Goal: Information Seeking & Learning: Compare options

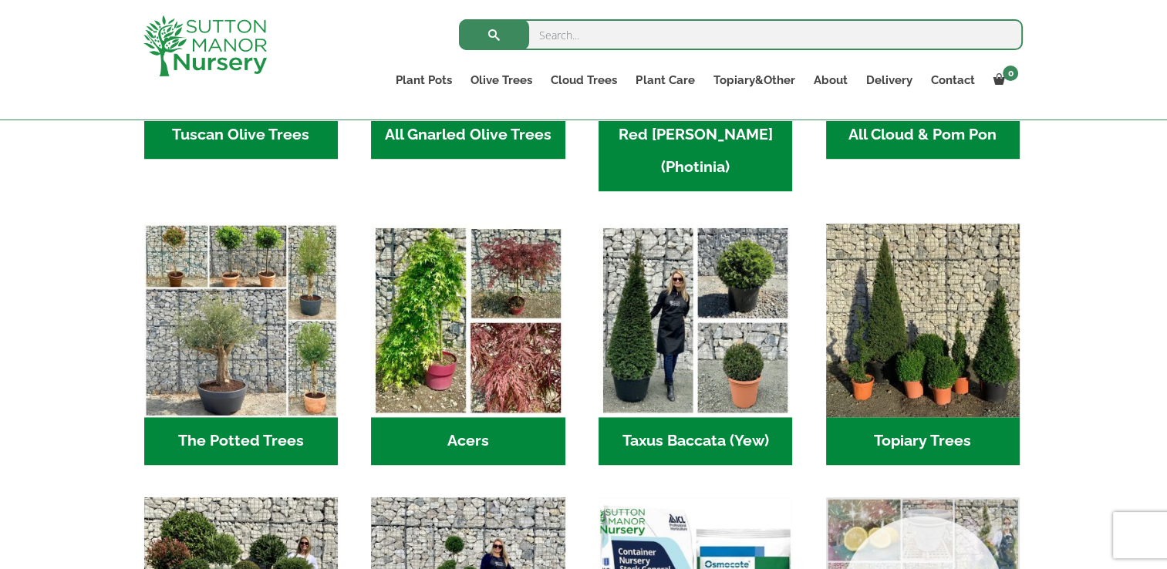
scroll to position [791, 0]
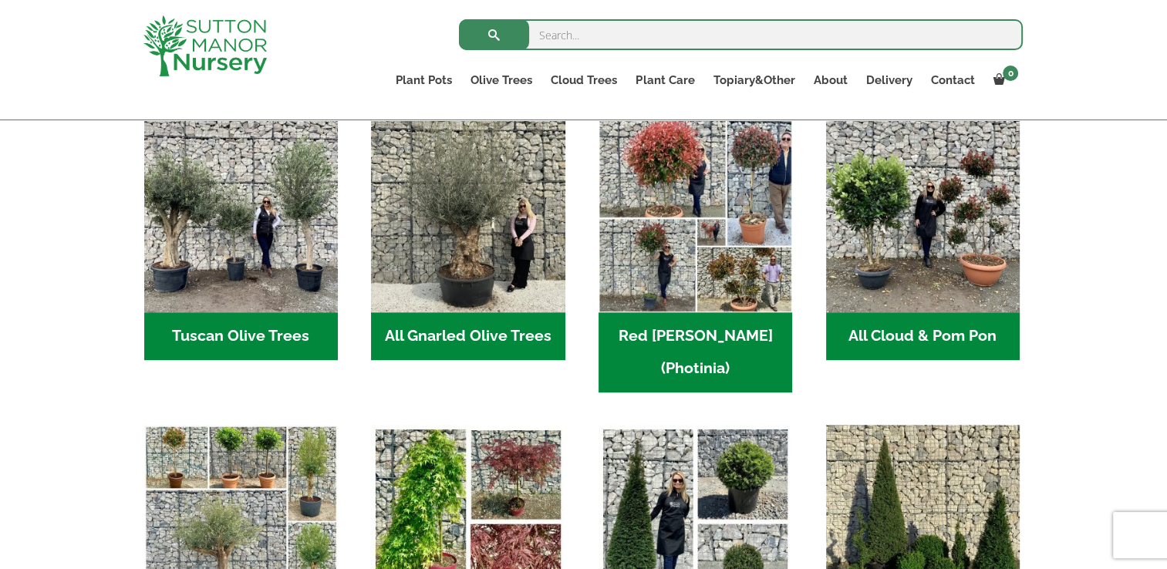
click at [410, 324] on h2 "All Gnarled Olive Trees (182)" at bounding box center [468, 336] width 194 height 48
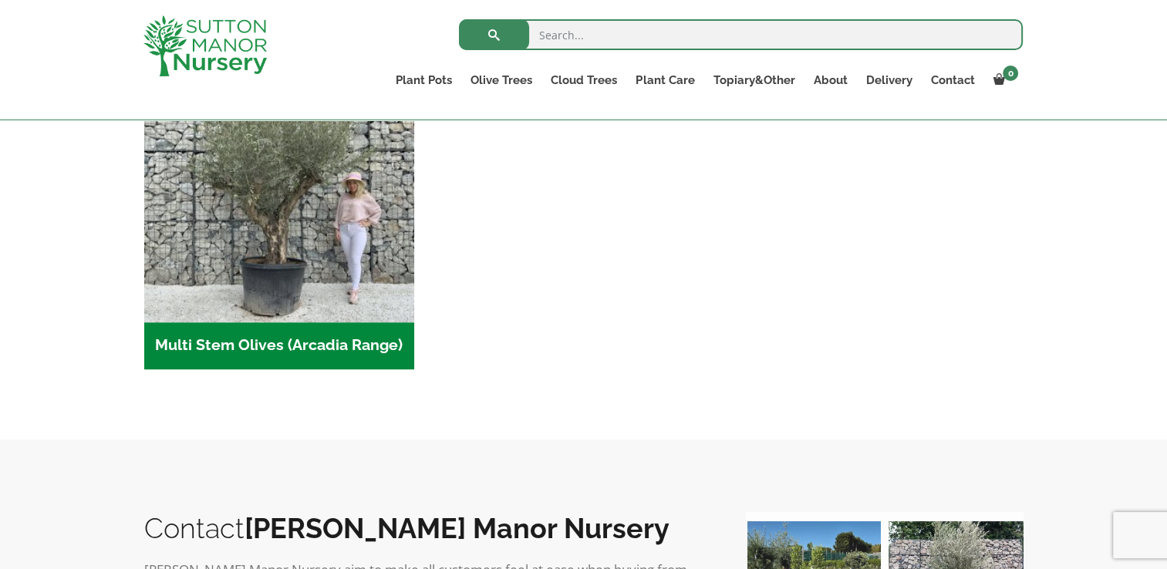
scroll to position [771, 0]
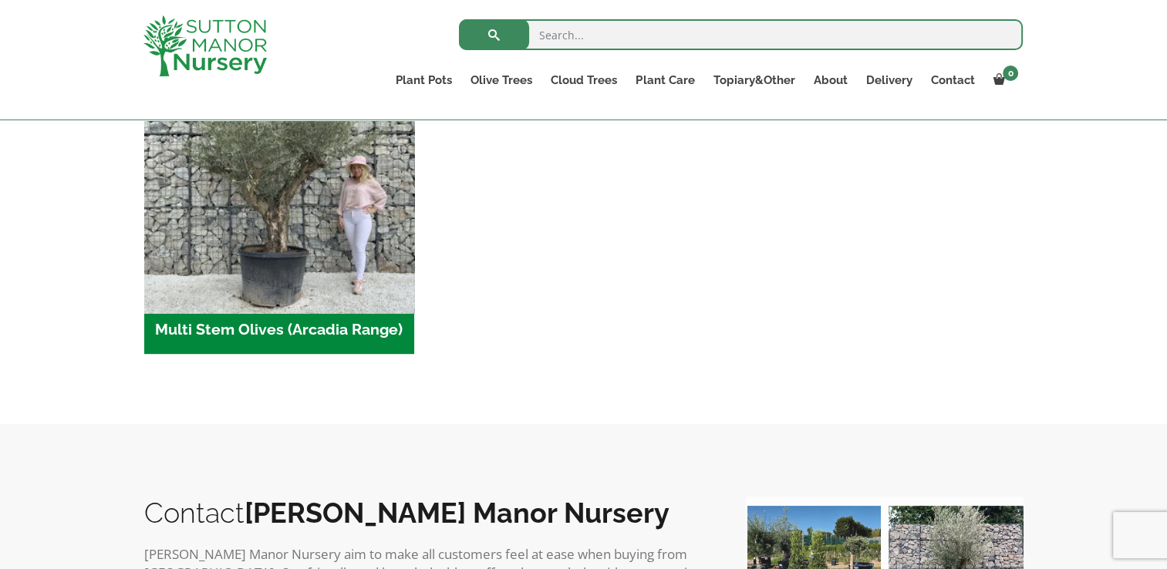
click at [262, 295] on img "Visit product category Multi Stem Olives (Arcadia Range)" at bounding box center [279, 171] width 284 height 284
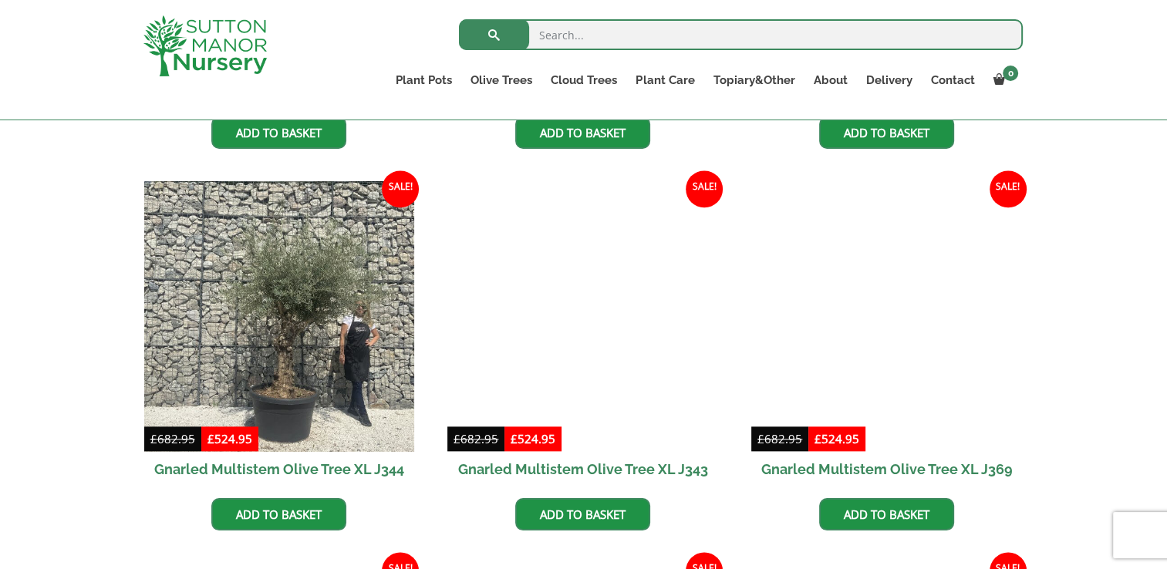
scroll to position [1774, 0]
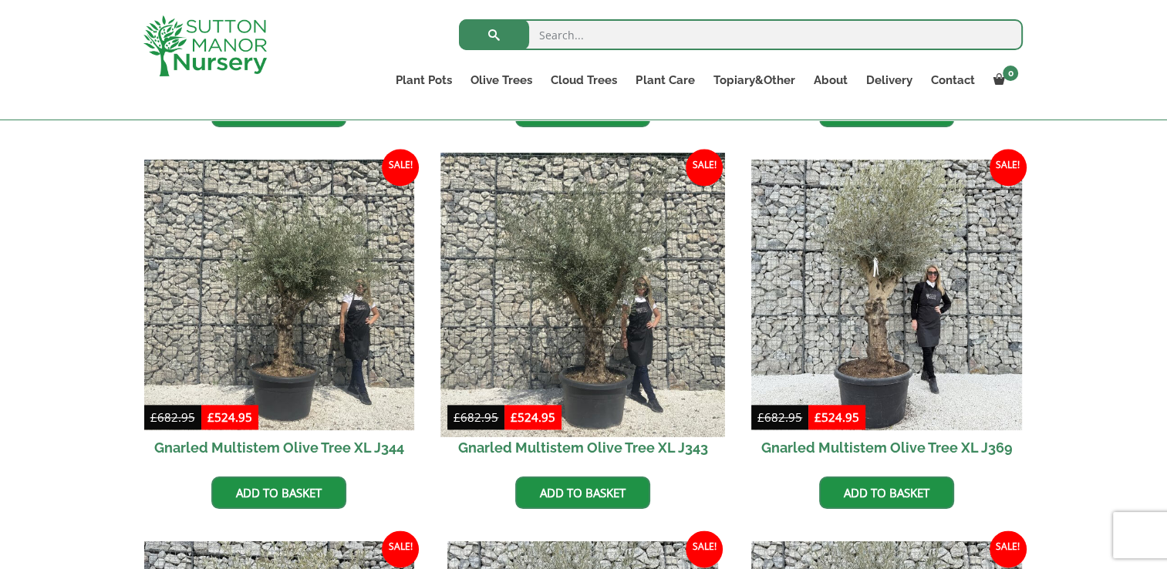
click at [608, 351] on img at bounding box center [583, 295] width 284 height 284
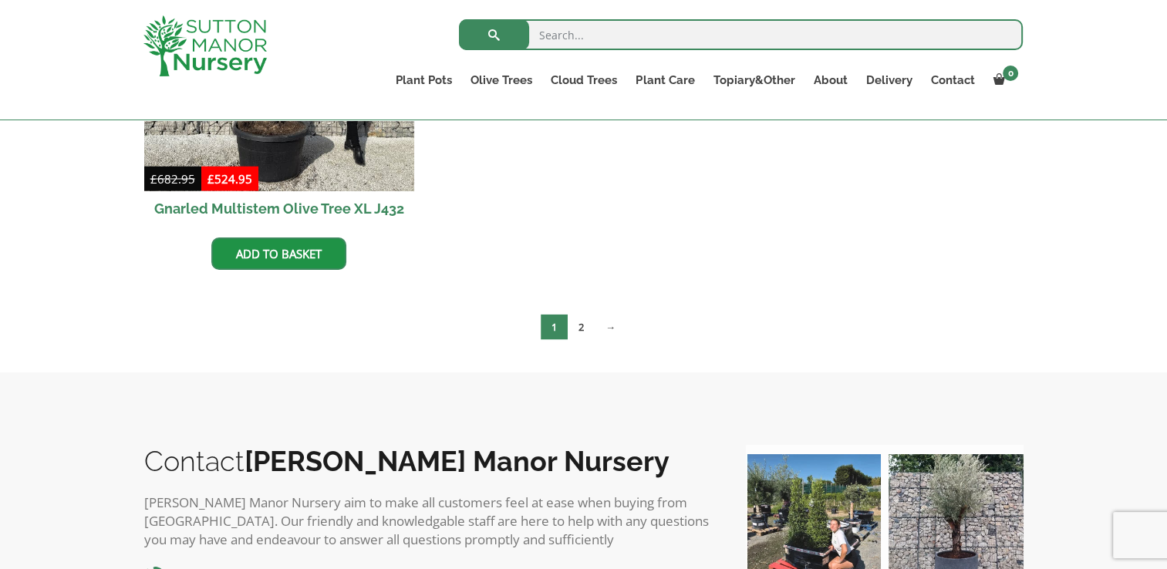
scroll to position [2776, 0]
click at [613, 322] on link "→" at bounding box center [611, 325] width 32 height 25
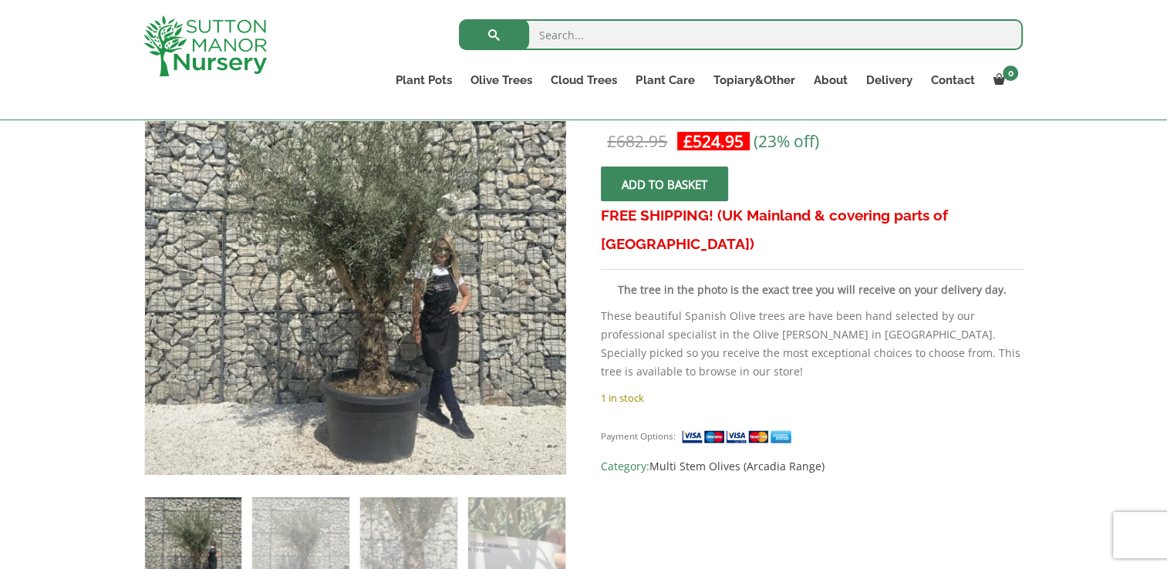
scroll to position [308, 0]
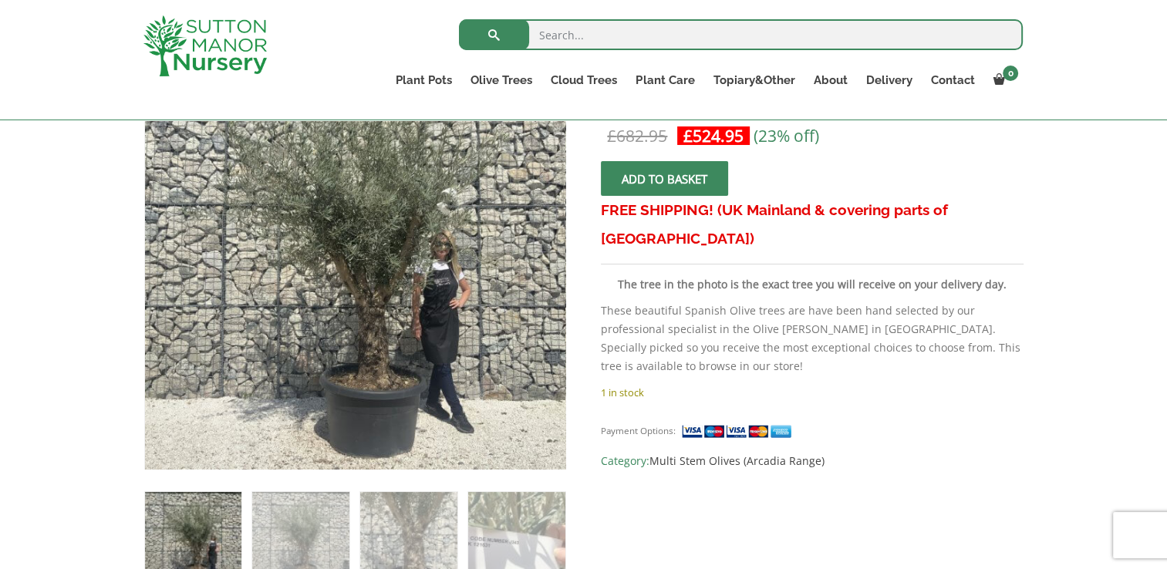
click at [387, 272] on img at bounding box center [327, 247] width 771 height 771
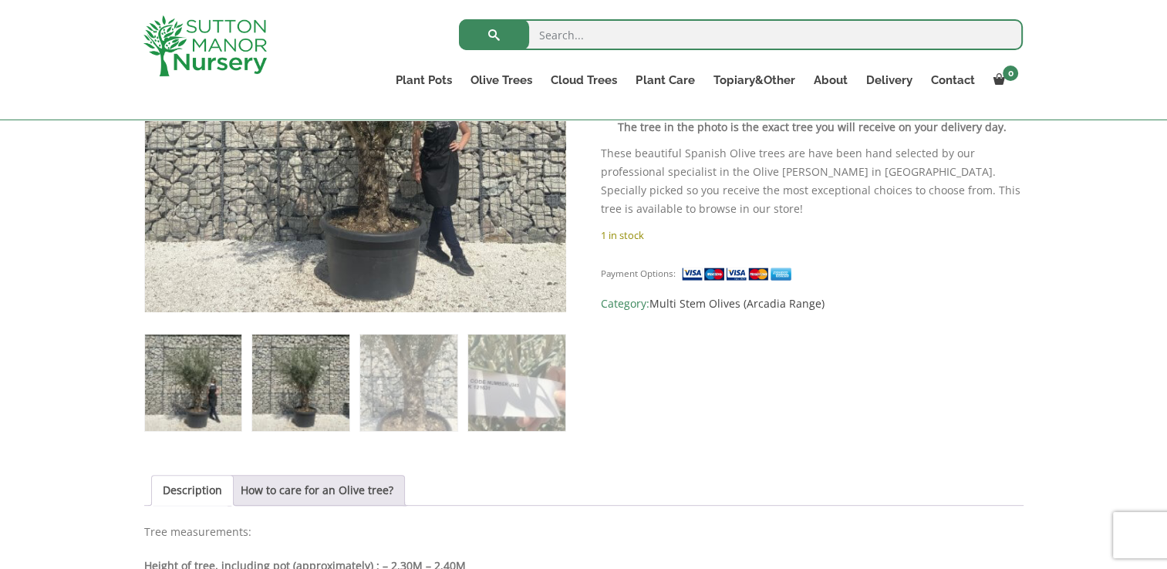
scroll to position [463, 0]
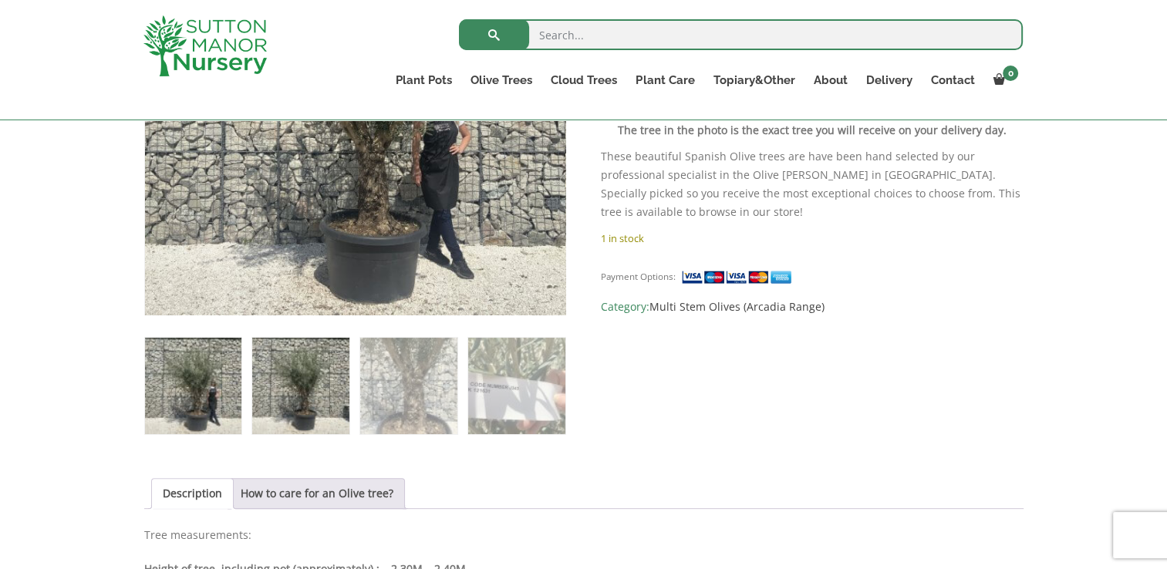
click at [308, 393] on img at bounding box center [300, 386] width 96 height 96
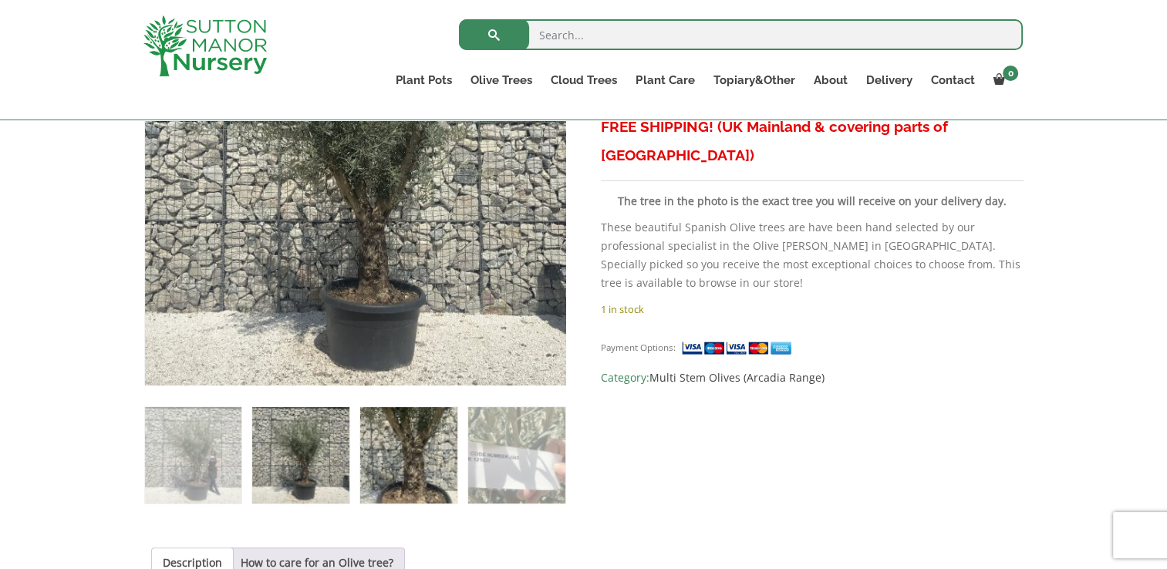
scroll to position [308, 0]
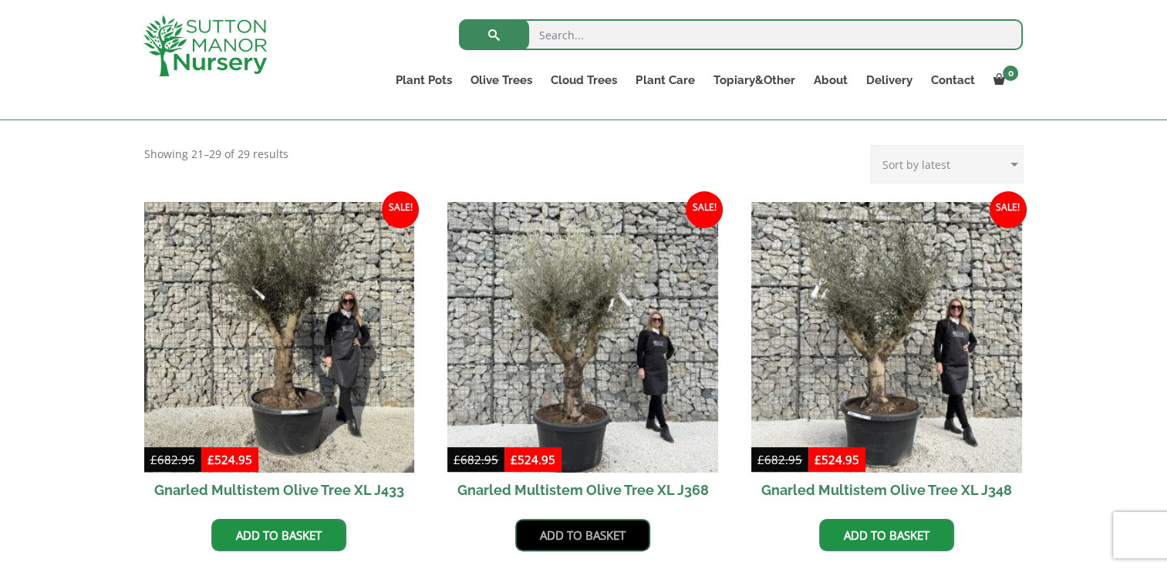
scroll to position [308, 0]
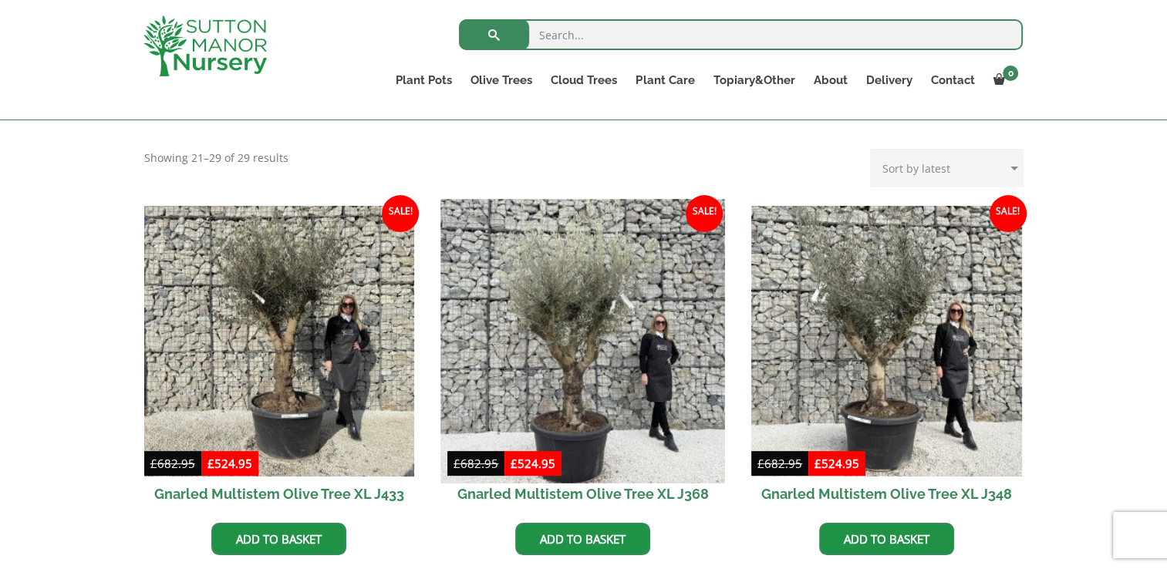
click at [576, 309] on img at bounding box center [583, 341] width 284 height 284
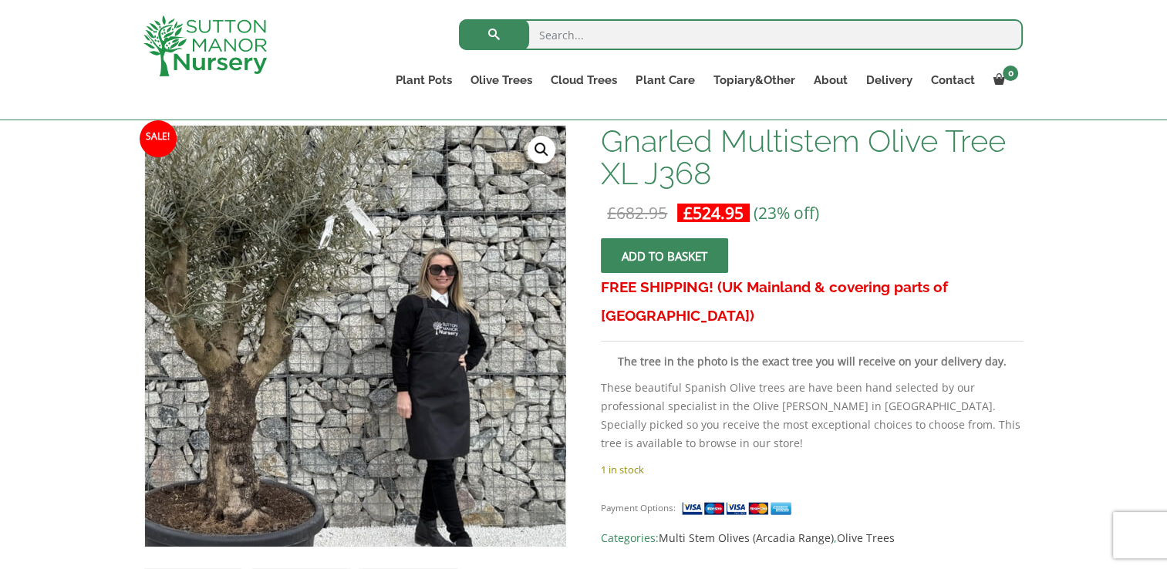
scroll to position [308, 0]
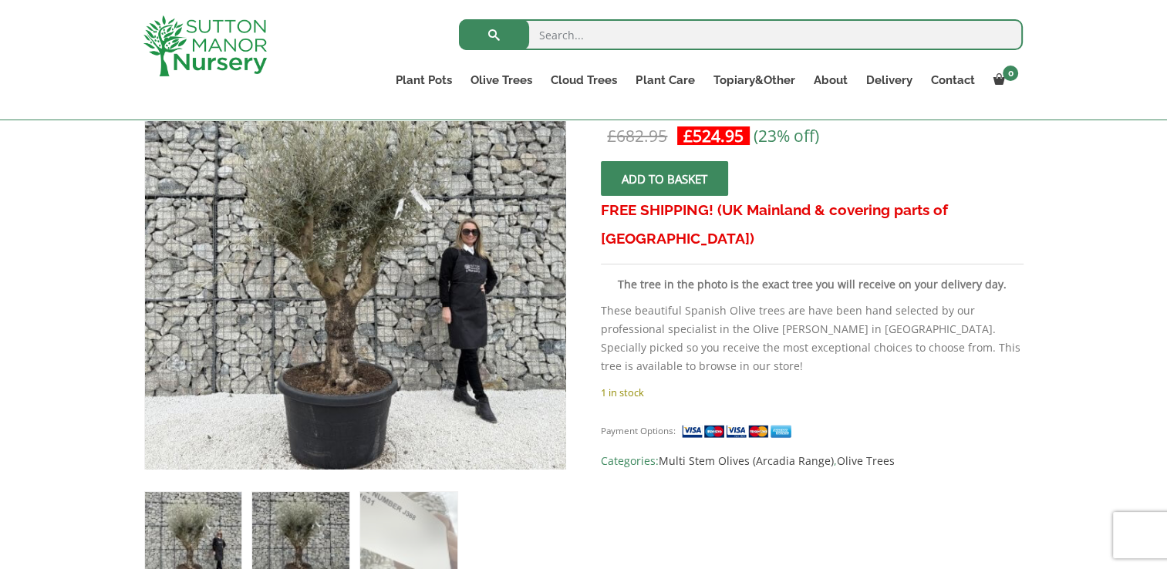
click at [302, 551] on img at bounding box center [300, 540] width 96 height 96
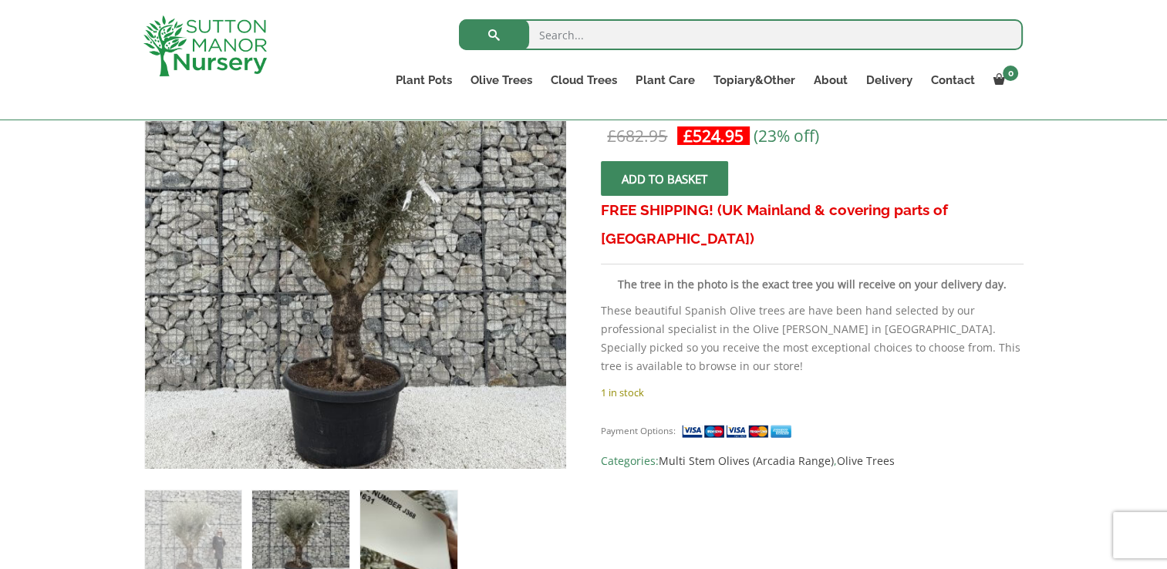
click at [413, 556] on img at bounding box center [408, 538] width 96 height 96
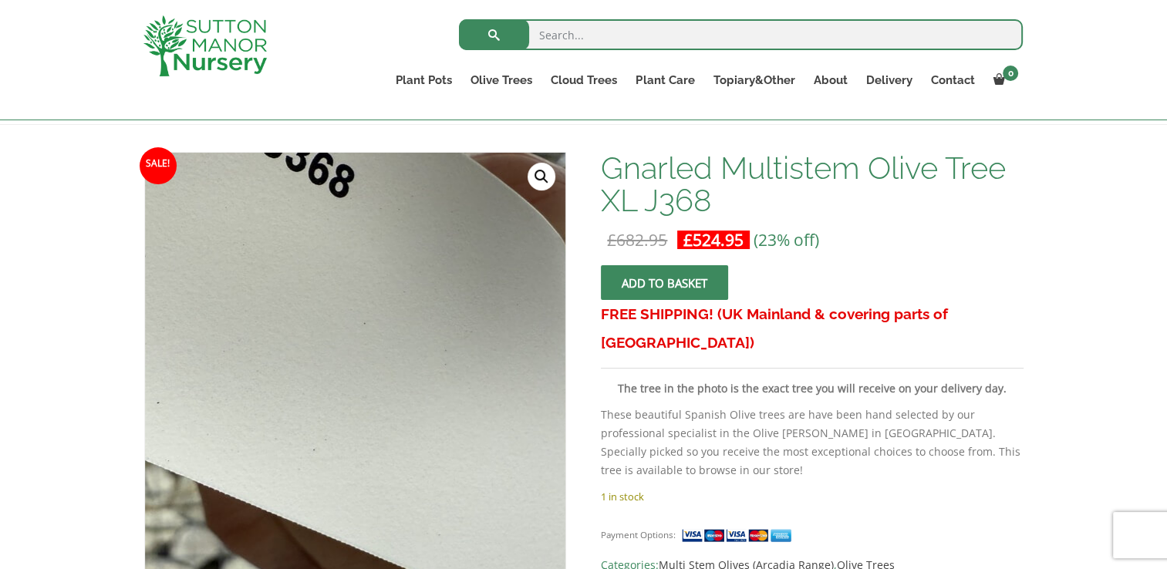
scroll to position [231, 0]
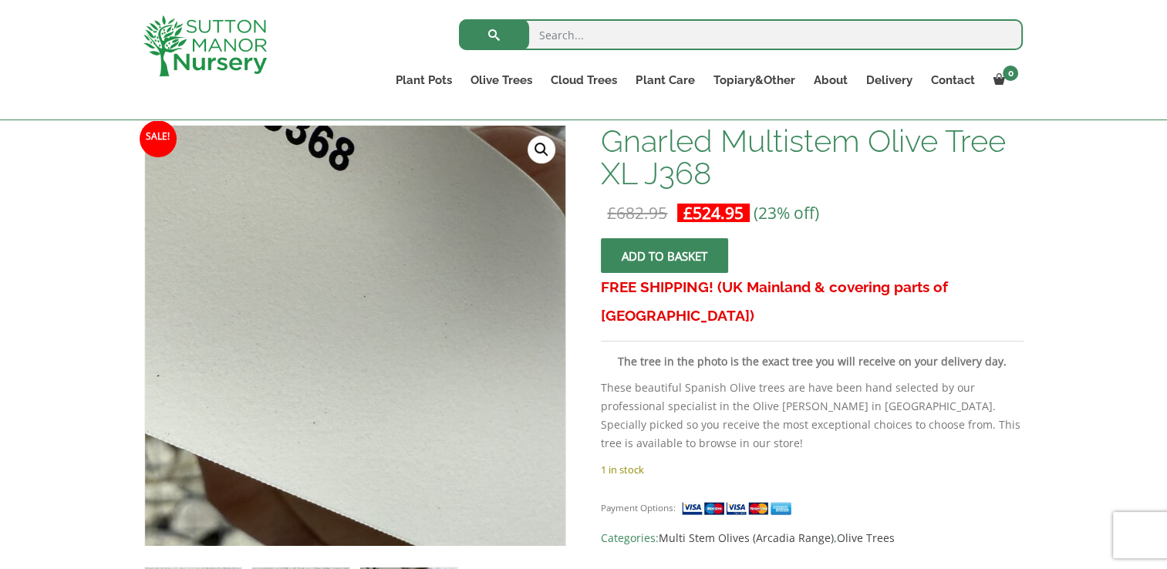
click at [432, 449] on img at bounding box center [306, 313] width 683 height 683
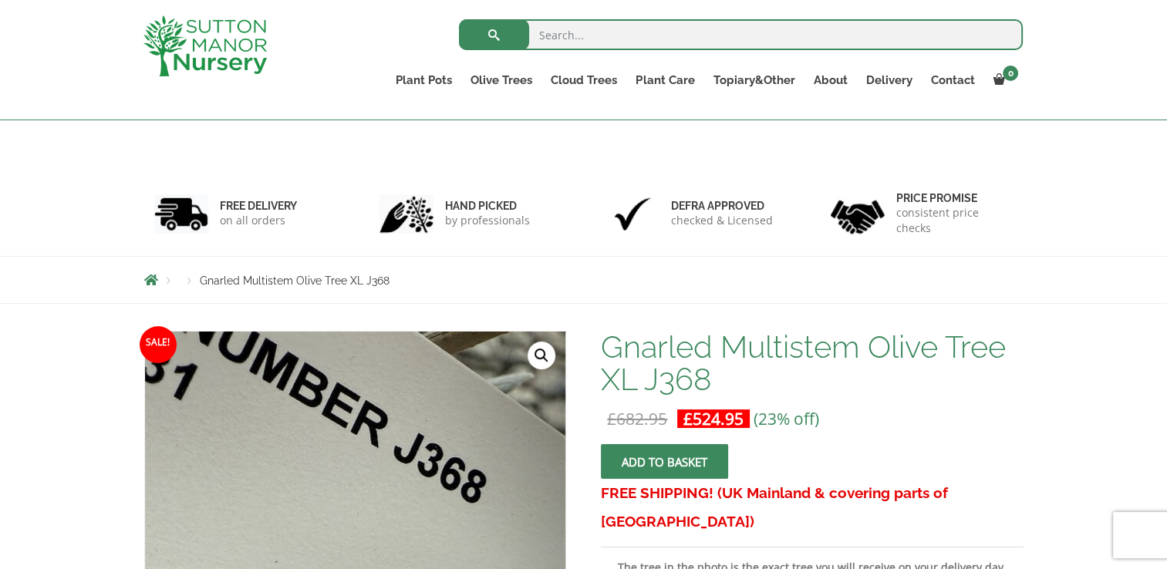
scroll to position [0, 0]
